Goal: Use online tool/utility

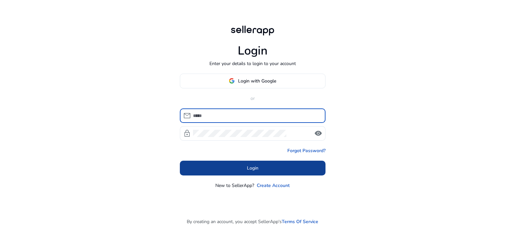
type input "**********"
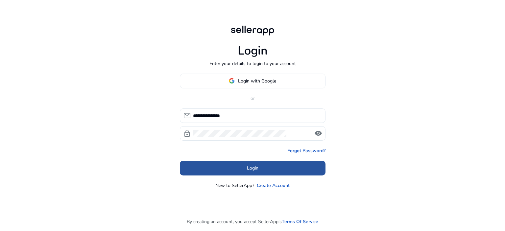
click at [246, 166] on span at bounding box center [253, 168] width 146 height 16
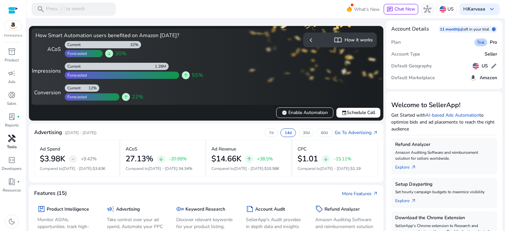
click at [13, 141] on span "handyman" at bounding box center [12, 138] width 8 height 8
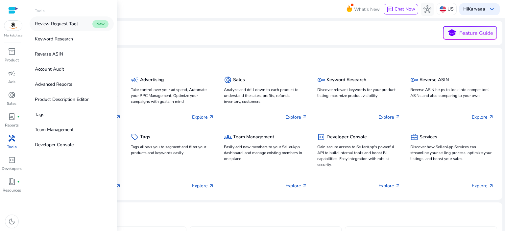
click at [45, 25] on p "Review Request Tool" at bounding box center [56, 23] width 43 height 7
